Goal: Information Seeking & Learning: Find specific fact

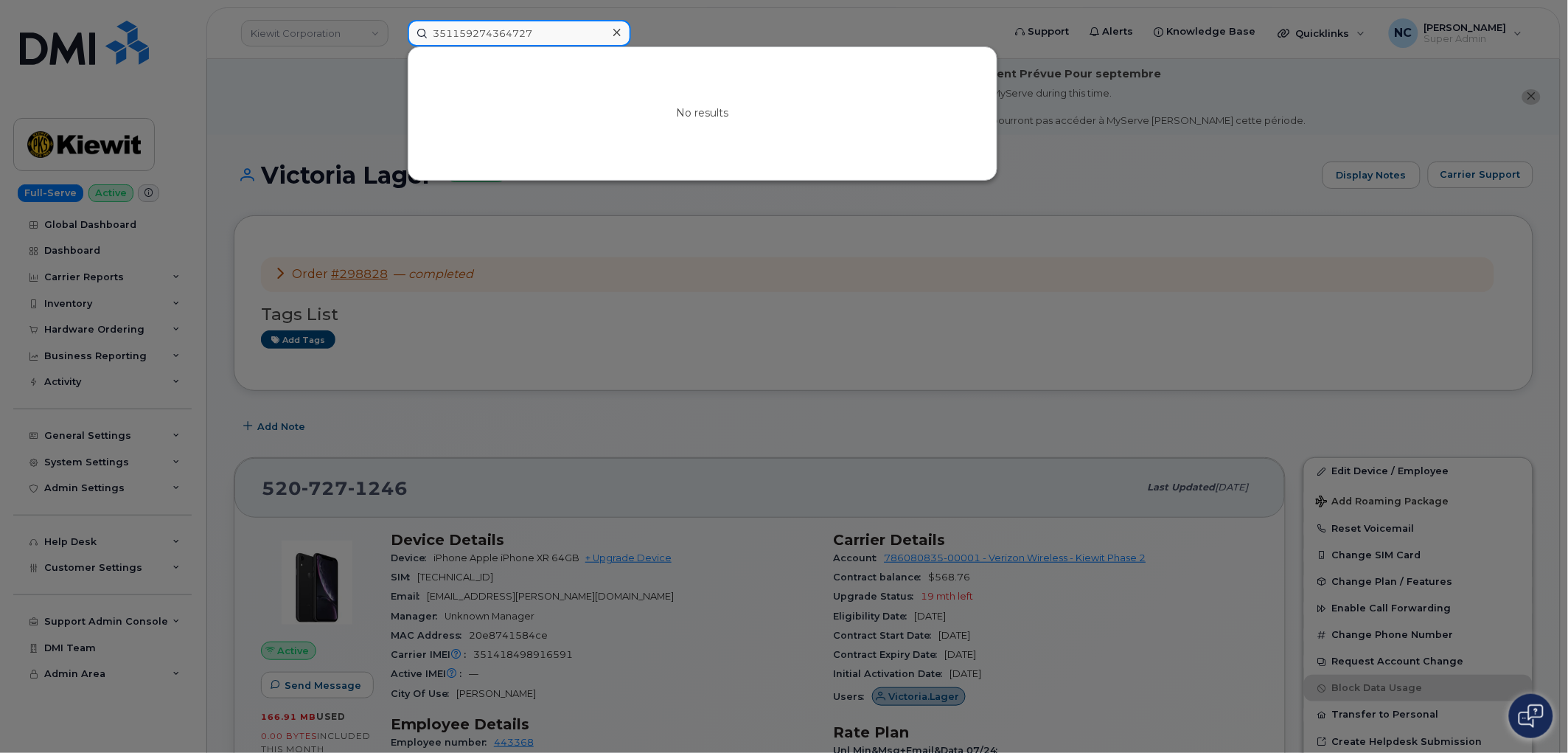
drag, startPoint x: 556, startPoint y: 34, endPoint x: 96, endPoint y: 58, distance: 460.6
click at [396, 34] on div "351159274364727 No results" at bounding box center [700, 34] width 609 height 27
paste input "[PHONE_NUMBER]"
type input "[PHONE_NUMBER]"
click at [396, 38] on div "[PHONE_NUMBER] No results" at bounding box center [700, 34] width 609 height 27
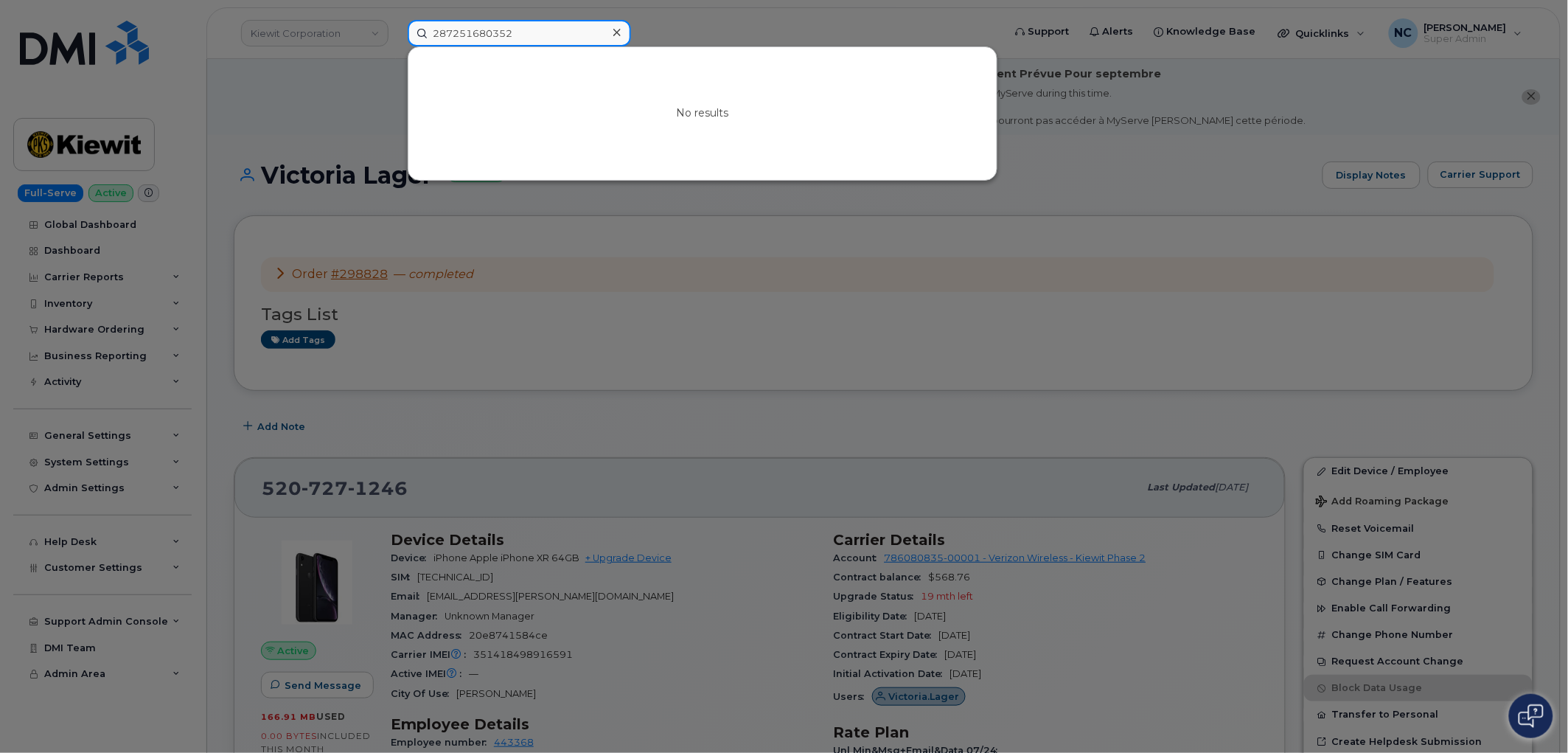
type input "287251680352"
drag, startPoint x: 578, startPoint y: 29, endPoint x: 22, endPoint y: 25, distance: 556.0
click at [396, 26] on div "287251680352 No results" at bounding box center [700, 34] width 609 height 27
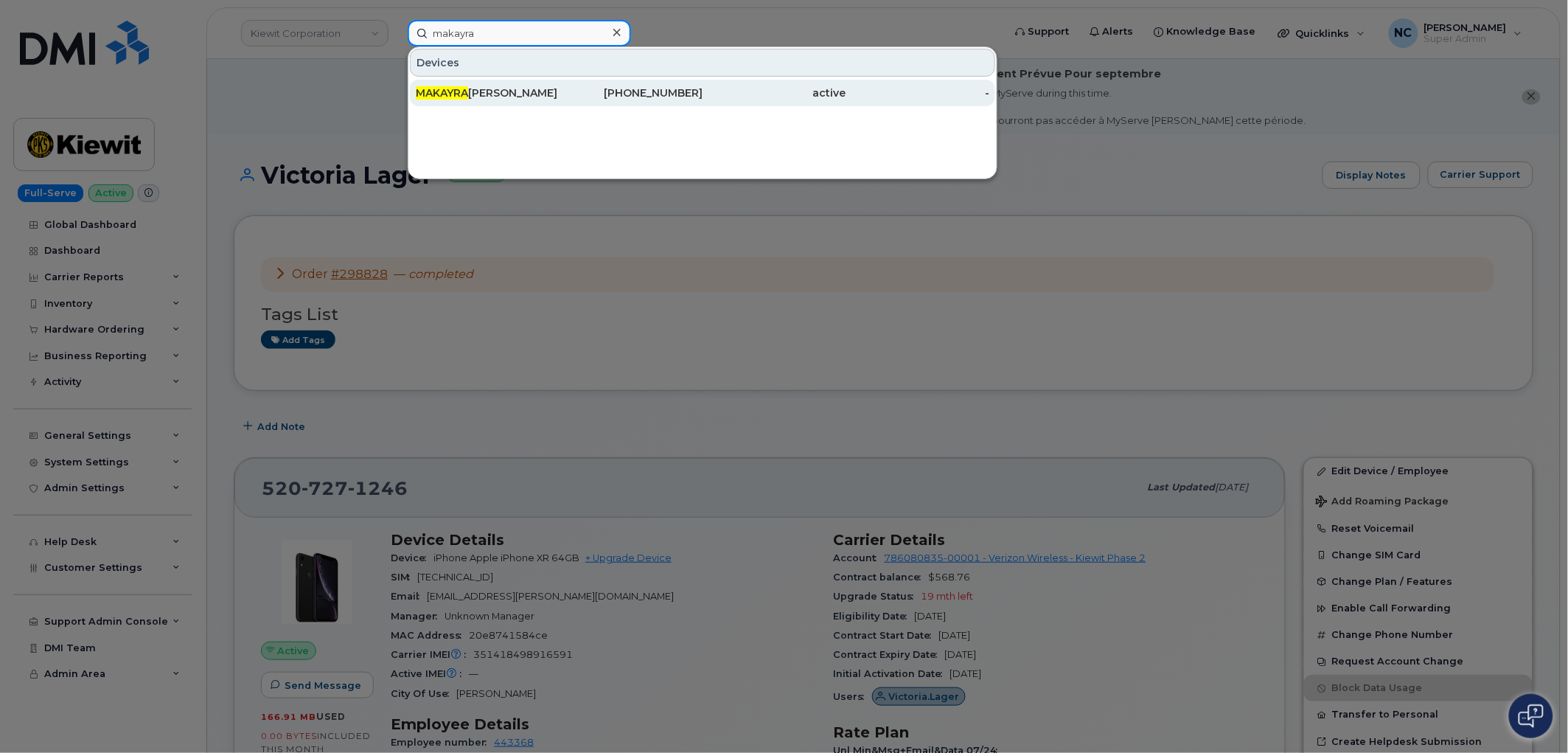
type input "makayra"
click at [543, 98] on div "[PERSON_NAME]" at bounding box center [488, 93] width 144 height 15
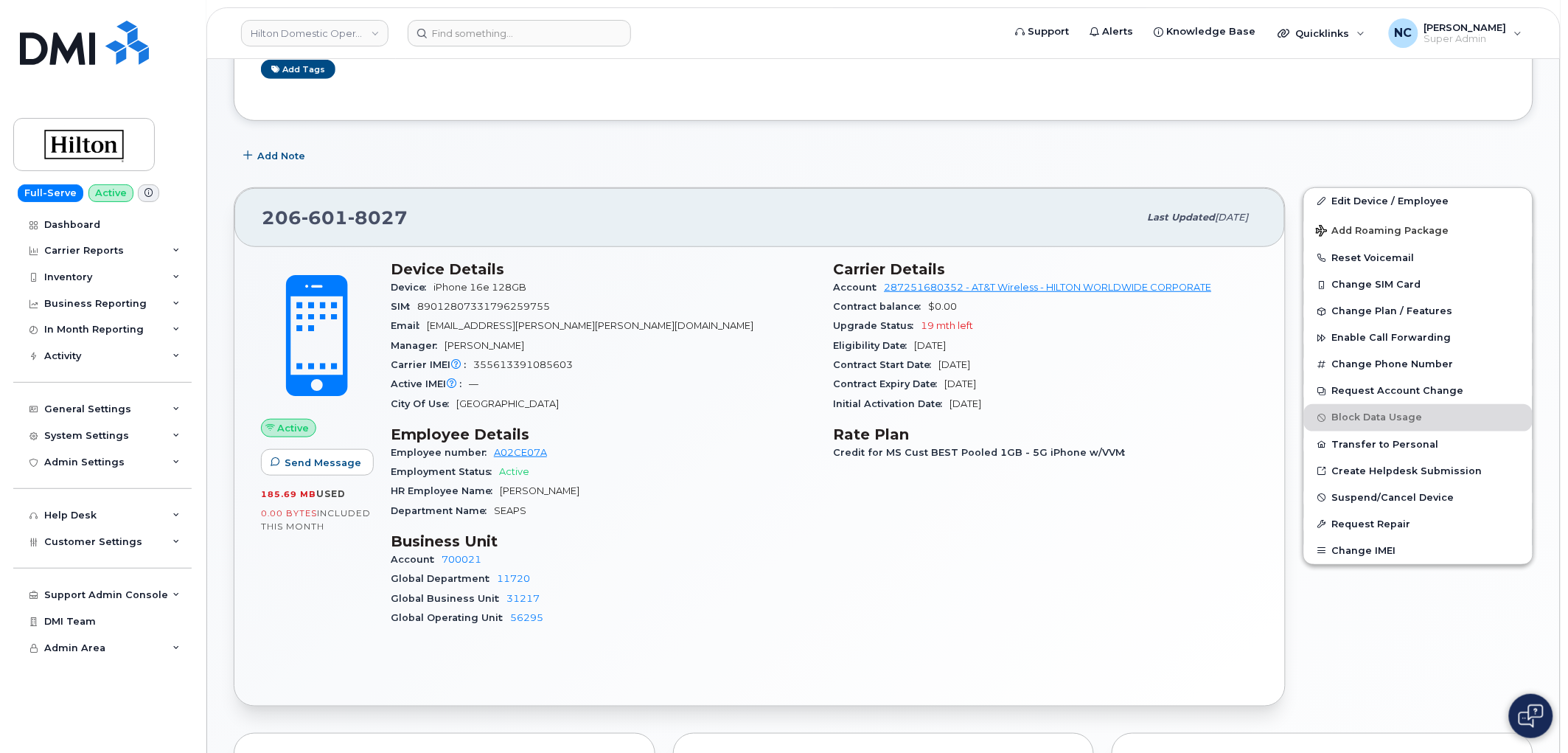
scroll to position [266, 0]
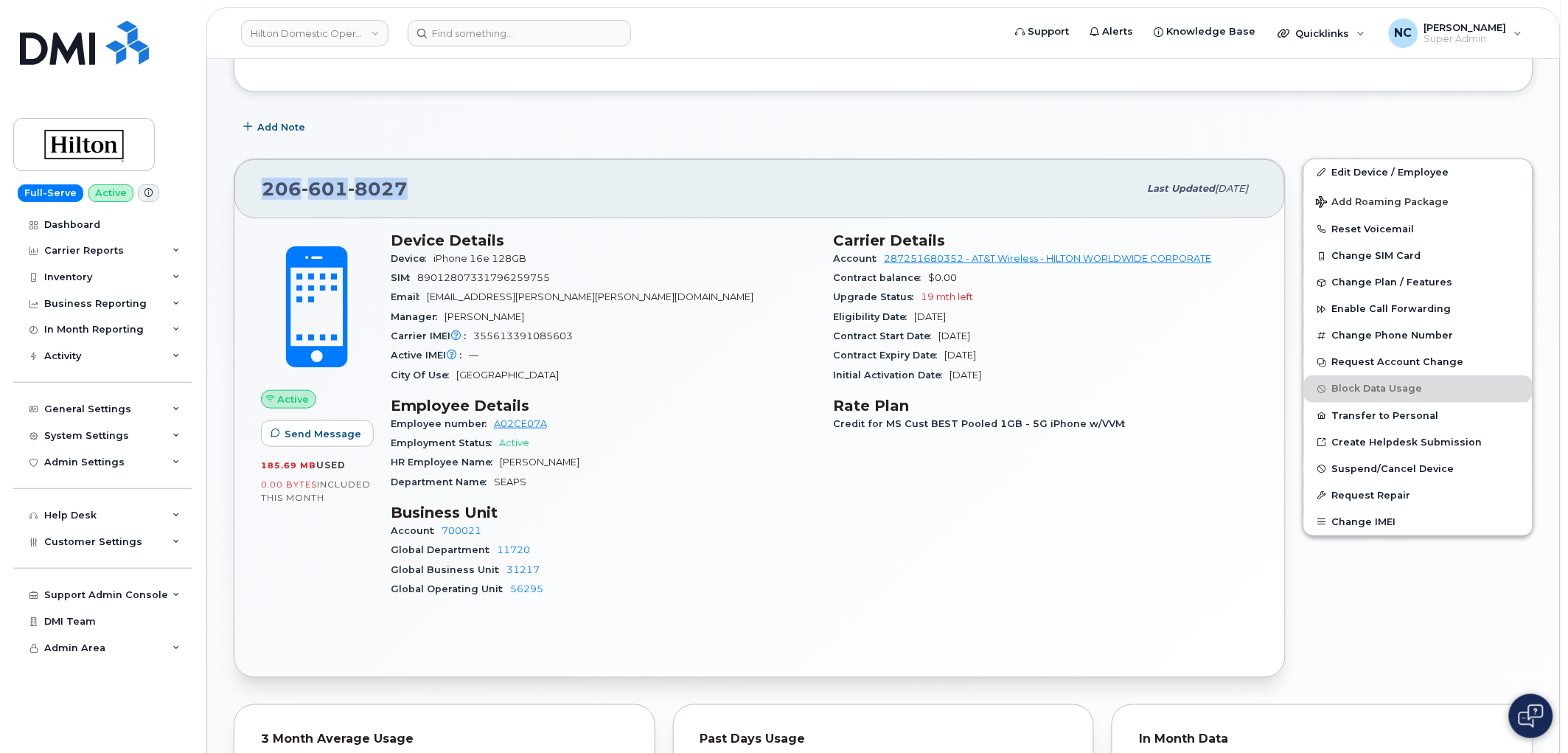
drag, startPoint x: 435, startPoint y: 182, endPoint x: 267, endPoint y: 195, distance: 168.5
click at [267, 195] on div "206 601 8027" at bounding box center [700, 189] width 877 height 31
copy span "206 601 8027"
drag, startPoint x: 578, startPoint y: 332, endPoint x: 470, endPoint y: 330, distance: 108.0
click at [470, 330] on div "Carrier IMEI Carrier IMEI is reported during the last billing cycle or change o…" at bounding box center [603, 336] width 425 height 19
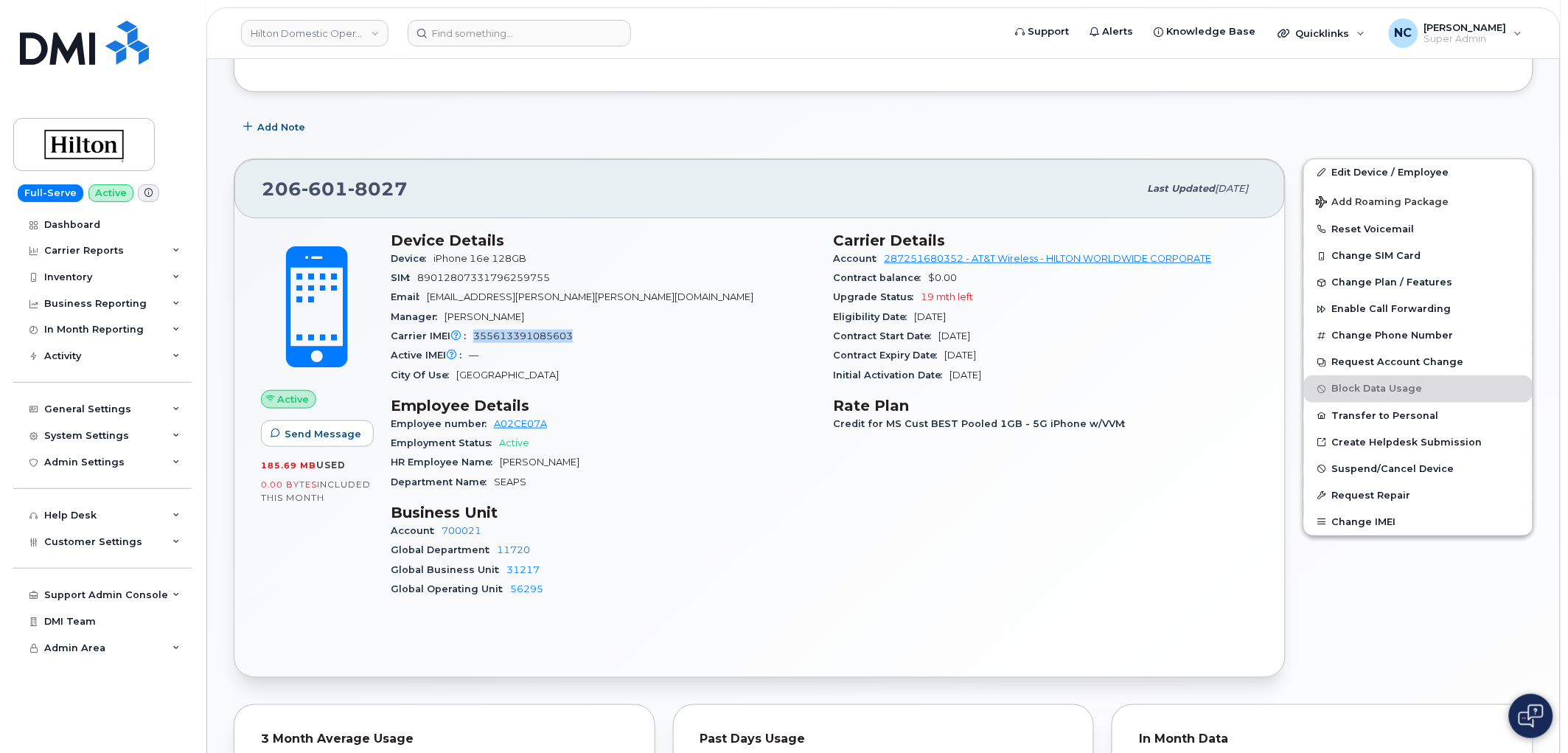
copy span "355613391085603"
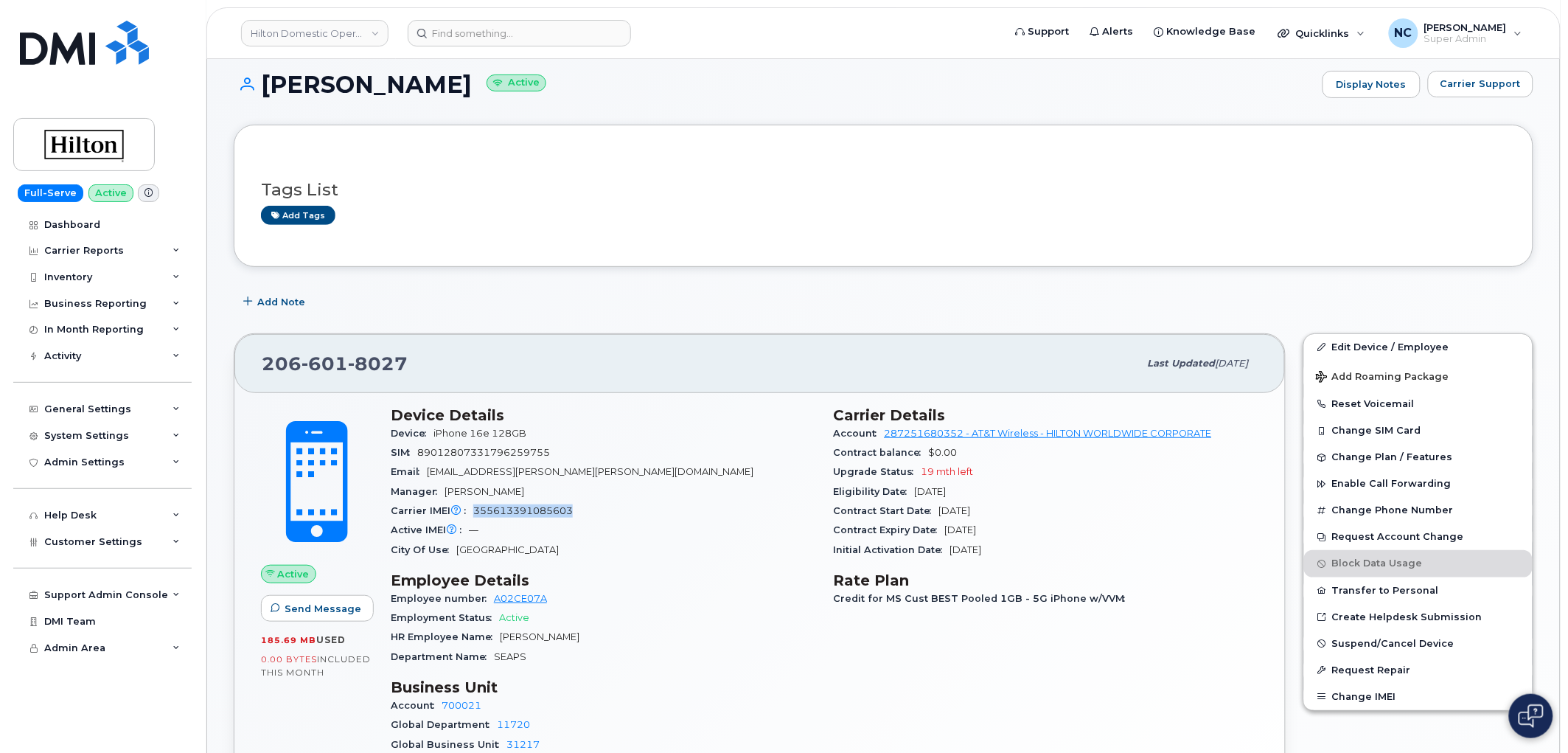
scroll to position [19, 0]
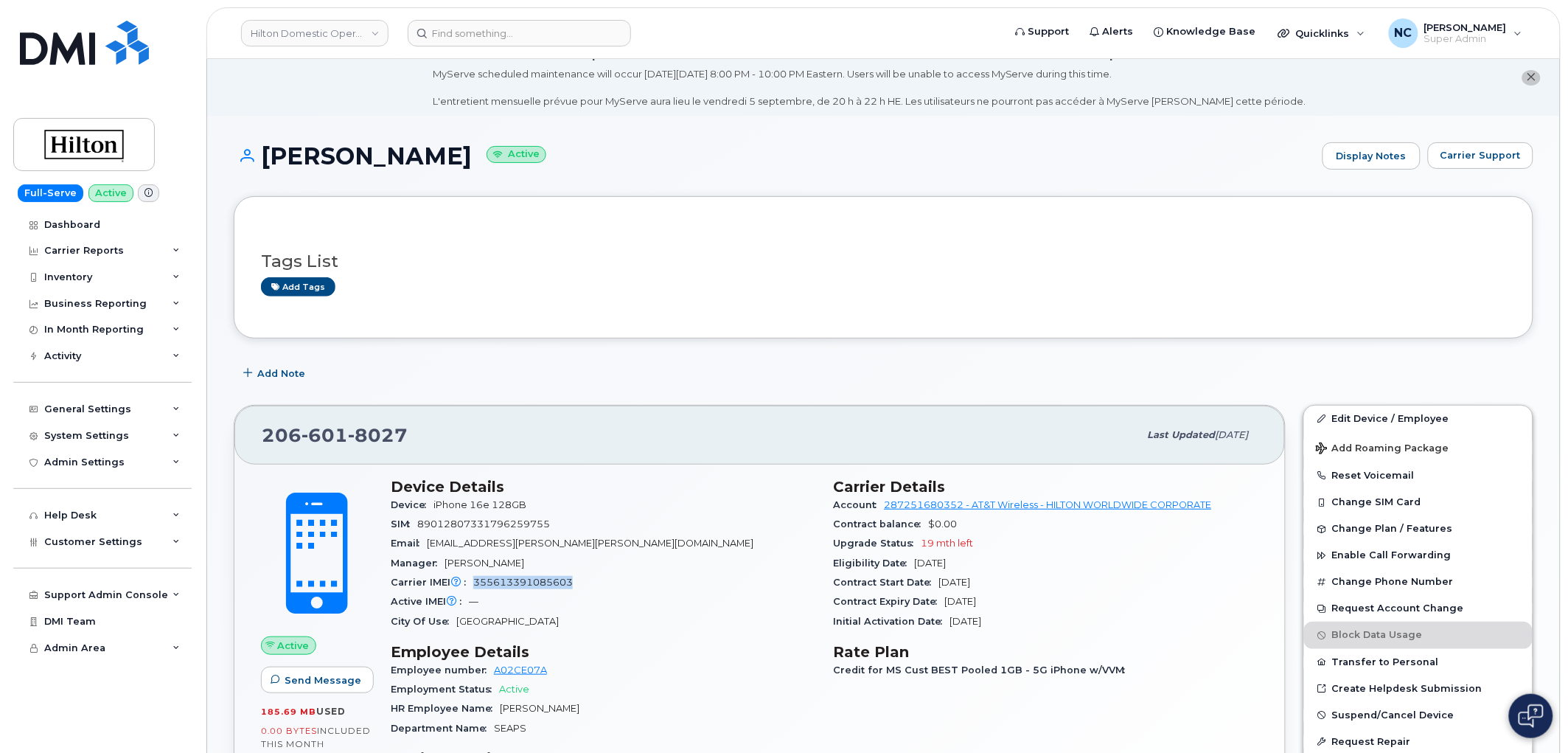
drag, startPoint x: 497, startPoint y: 155, endPoint x: 243, endPoint y: 149, distance: 254.1
click at [243, 150] on h1 "MAKAYRA YEAGER Active" at bounding box center [774, 156] width 1081 height 26
copy h1 "MAKAYRA YEAGER"
